Goal: Task Accomplishment & Management: Use online tool/utility

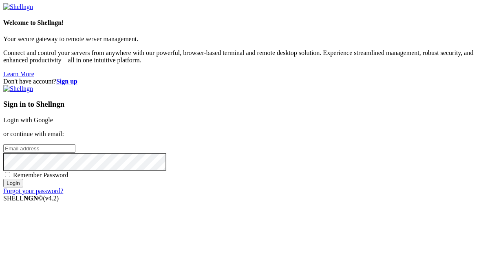
click at [53, 117] on link "Login with Google" at bounding box center [28, 120] width 50 height 7
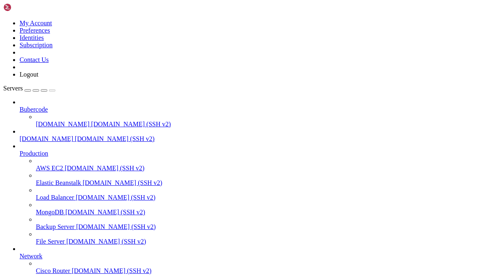
click at [31, 89] on button "button" at bounding box center [27, 90] width 7 height 2
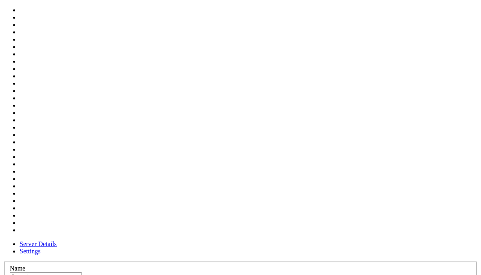
type input "Browsh"
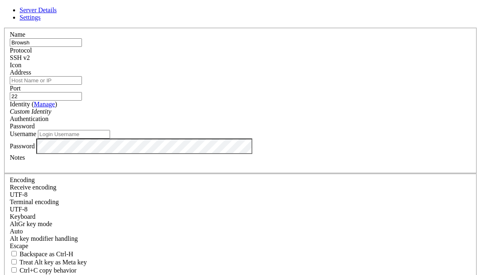
click at [82, 85] on input "Address" at bounding box center [46, 80] width 72 height 9
type input "[DOMAIN_NAME]"
click at [49, 115] on label "Authentication" at bounding box center [29, 118] width 39 height 7
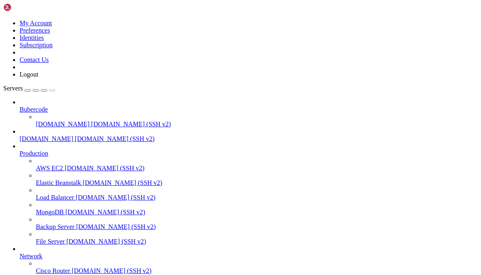
scroll to position [108, 0]
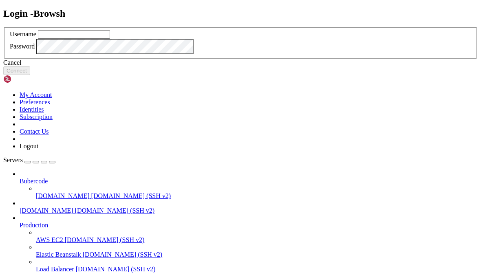
click at [245, 66] on div "Cancel" at bounding box center [240, 62] width 475 height 7
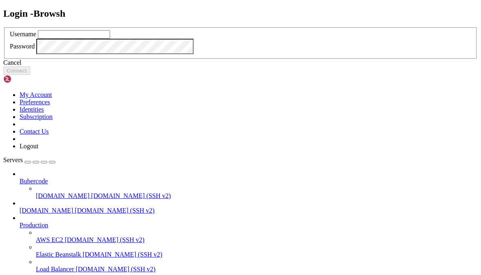
click at [3, 27] on link at bounding box center [3, 27] width 0 height 0
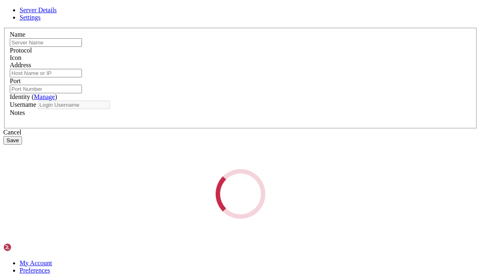
type input "Browsh"
type input "[DOMAIN_NAME]"
type input "22"
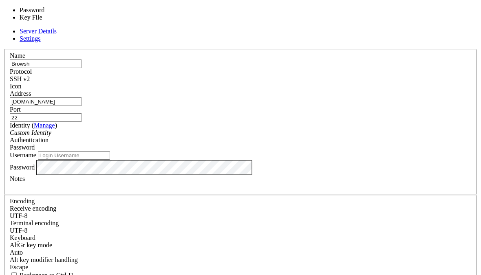
click at [35, 144] on span "Password" at bounding box center [22, 147] width 25 height 7
click at [55, 122] on link "Manage" at bounding box center [44, 125] width 21 height 7
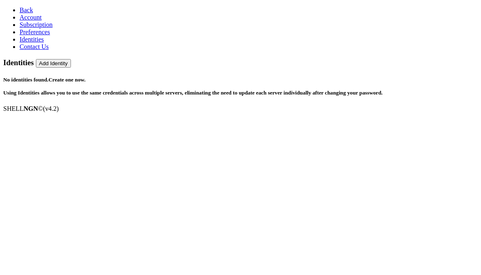
click at [31, 7] on link "Back" at bounding box center [26, 10] width 13 height 7
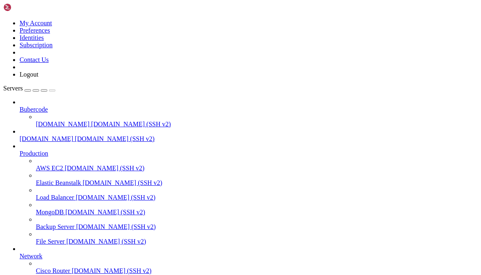
scroll to position [108, 0]
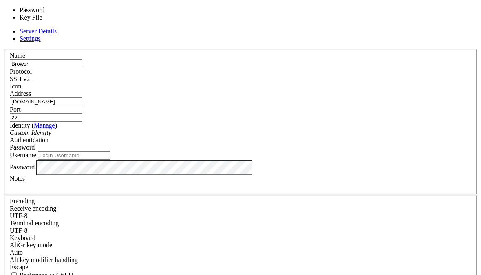
click at [35, 144] on span "Password" at bounding box center [22, 147] width 25 height 7
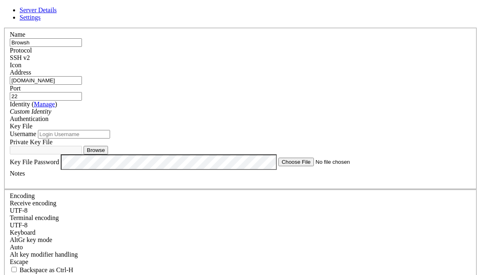
click at [150, 133] on div "Username" at bounding box center [241, 134] width 462 height 9
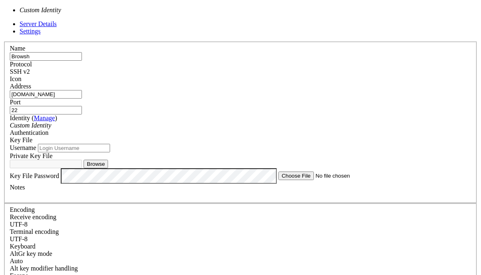
click at [51, 122] on icon "Custom Identity" at bounding box center [31, 125] width 42 height 7
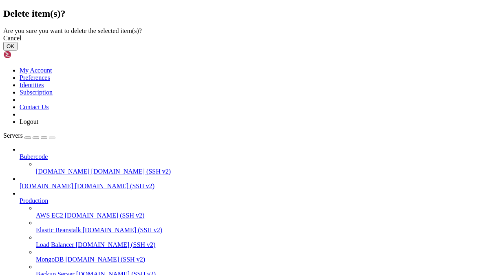
click at [18, 51] on button "OK" at bounding box center [10, 46] width 14 height 9
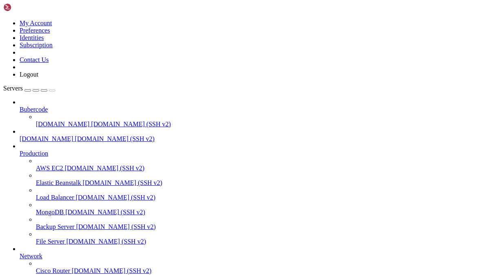
click at [28, 91] on div "button" at bounding box center [28, 91] width 0 height 0
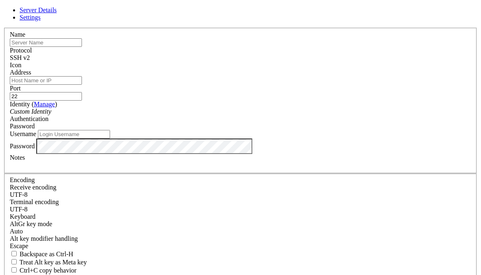
click at [82, 47] on input "text" at bounding box center [46, 42] width 72 height 9
type input "pi5"
click at [82, 85] on input "Address" at bounding box center [46, 80] width 72 height 9
type input "Pi5-ssh,"
type input "[DOMAIN_NAME]"
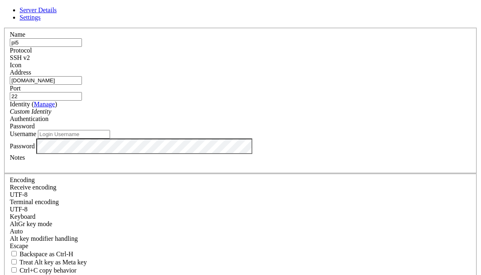
click at [110, 139] on input "Username" at bounding box center [74, 134] width 72 height 9
type input "pi"
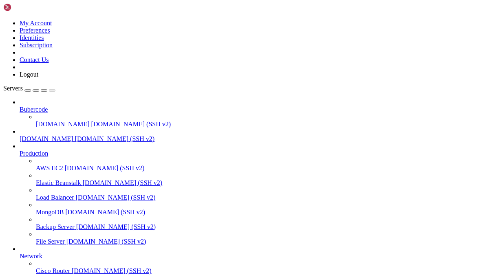
scroll to position [108, 0]
